Goal: Transaction & Acquisition: Subscribe to service/newsletter

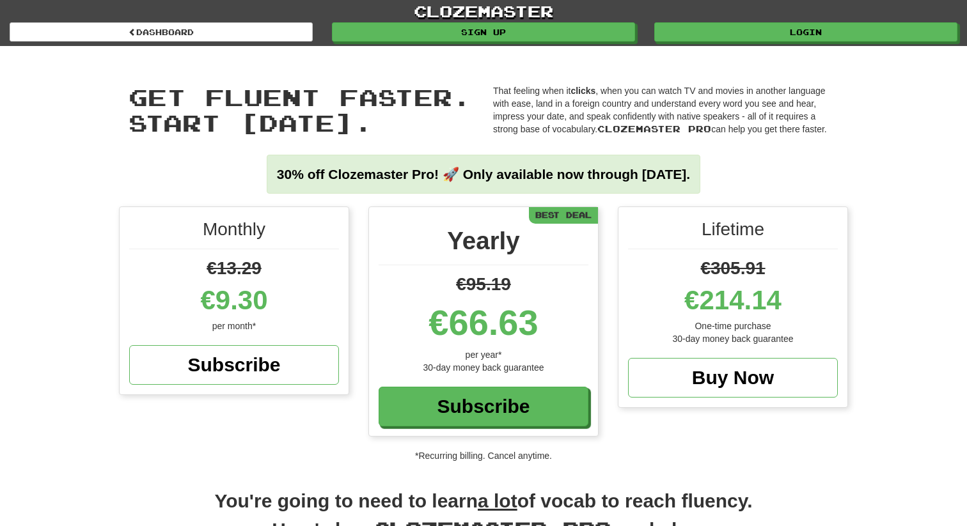
click at [89, 222] on div "Monthly €13.29 €9.30 per month* Subscribe Yearly €95.19 €66.63 per year* 30-day…" at bounding box center [483, 335] width 967 height 256
click at [47, 147] on div "Get fluent faster. Start today. Get fluent faster. Start today. That feeling wh…" at bounding box center [483, 126] width 967 height 161
click at [52, 220] on div "Monthly €13.74 €9.62 per month* Subscribe Yearly €98.39 €68.87 per year* 30-day…" at bounding box center [483, 335] width 967 height 256
